Goal: Find specific page/section: Find specific page/section

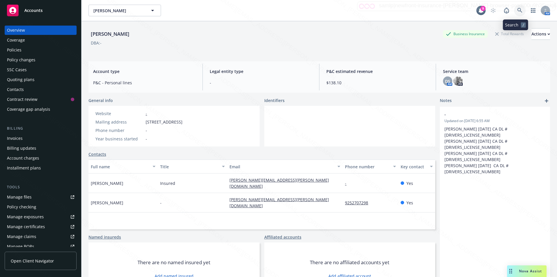
click at [517, 8] on icon at bounding box center [519, 10] width 5 height 5
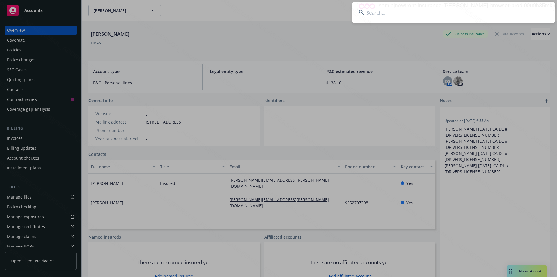
click at [406, 10] on input at bounding box center [453, 12] width 203 height 21
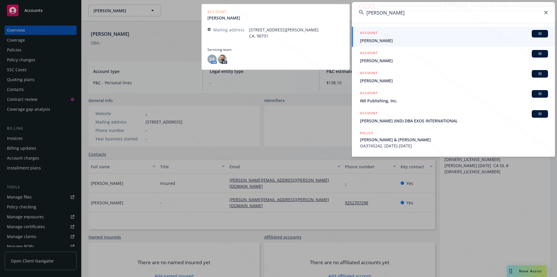
type input "[PERSON_NAME]"
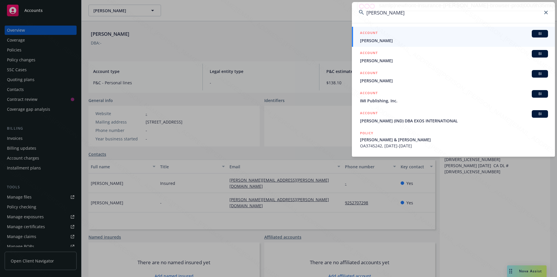
click at [386, 42] on span "[PERSON_NAME]" at bounding box center [454, 40] width 188 height 6
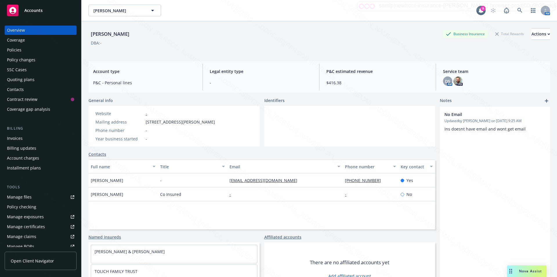
click at [16, 46] on div "Policies" at bounding box center [14, 49] width 15 height 9
